Goal: Book appointment/travel/reservation

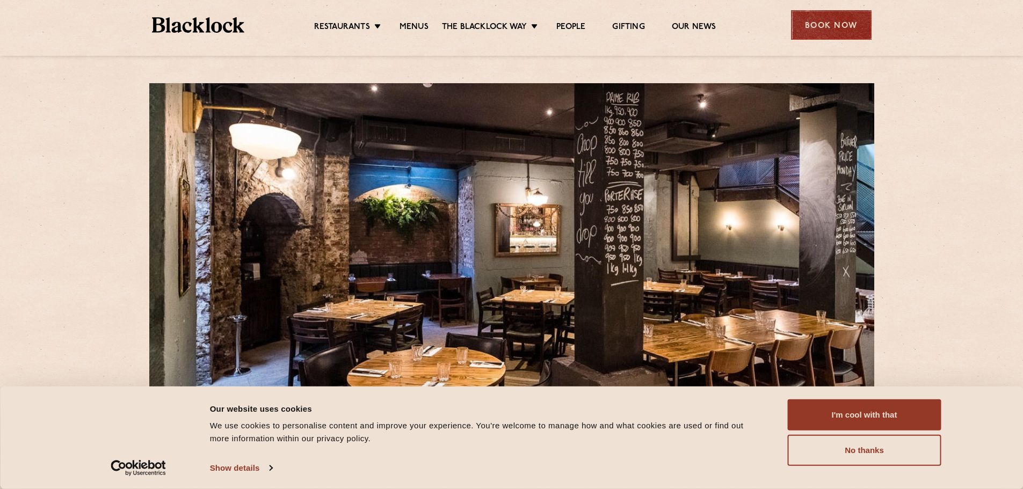
click at [854, 20] on div "Book Now" at bounding box center [831, 25] width 81 height 30
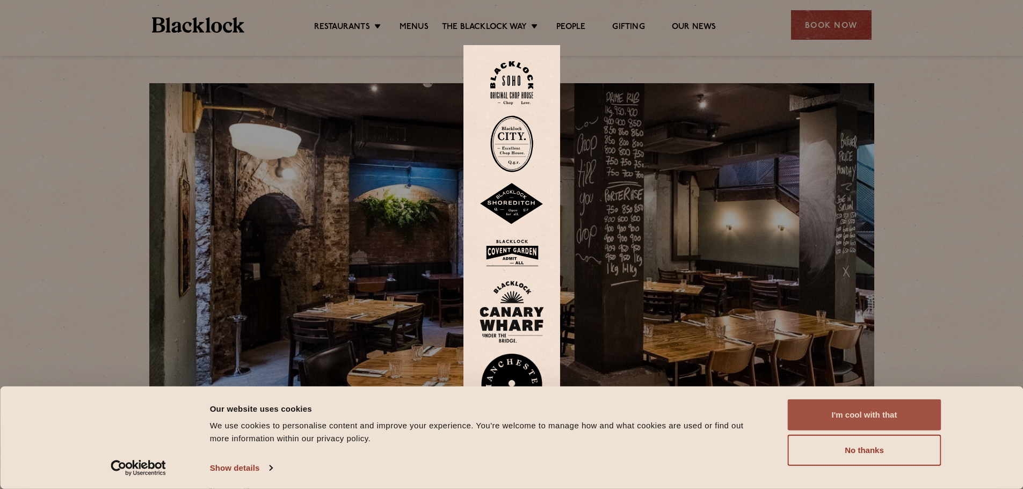
click at [863, 414] on button "I'm cool with that" at bounding box center [864, 414] width 154 height 31
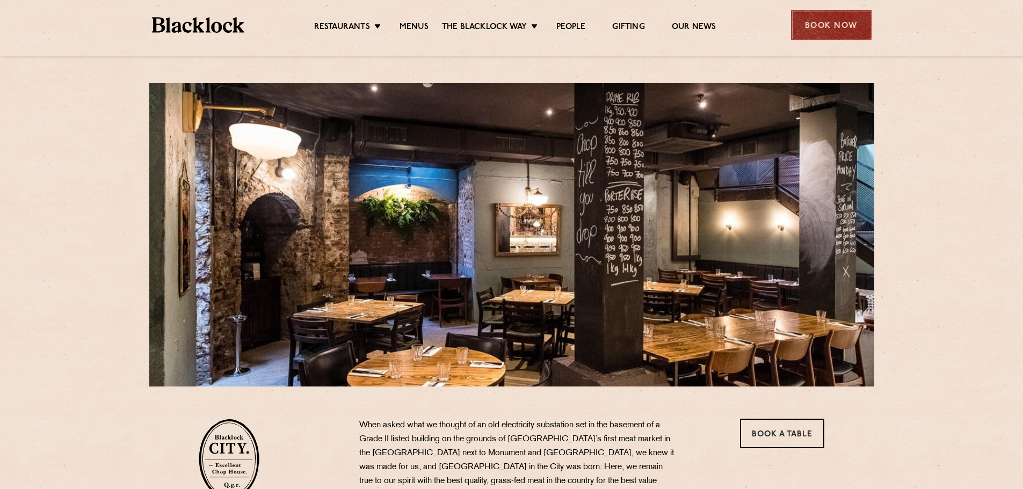
click at [836, 27] on div "Book Now" at bounding box center [831, 25] width 81 height 30
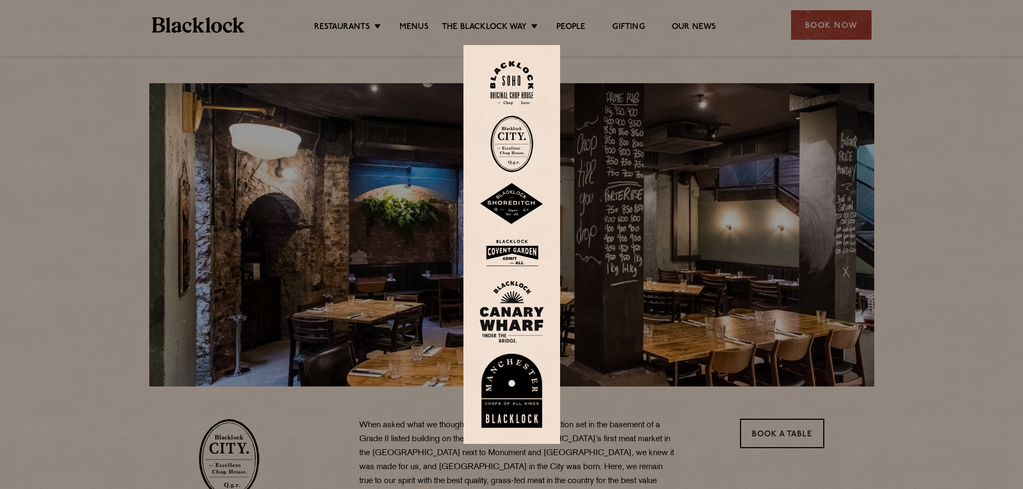
click at [522, 133] on img at bounding box center [511, 143] width 43 height 57
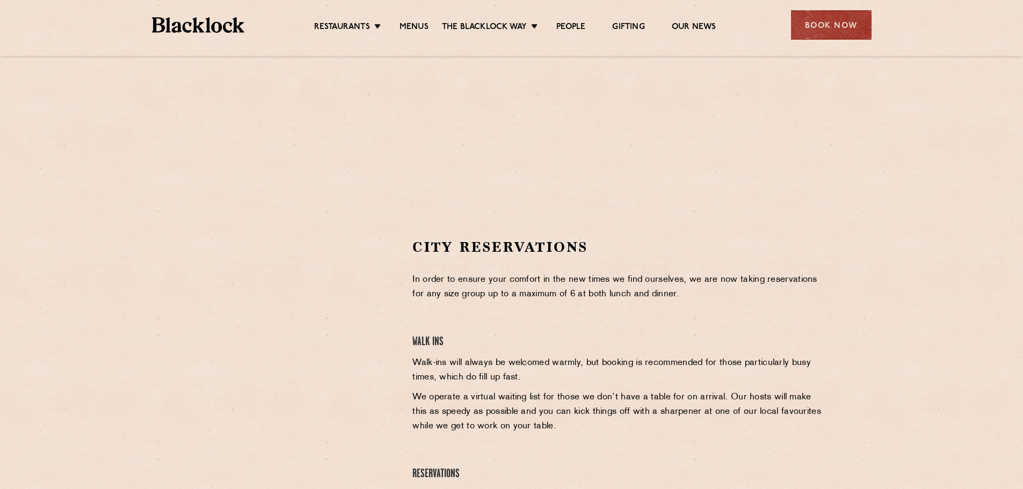
scroll to position [268, 0]
